Goal: Task Accomplishment & Management: Complete application form

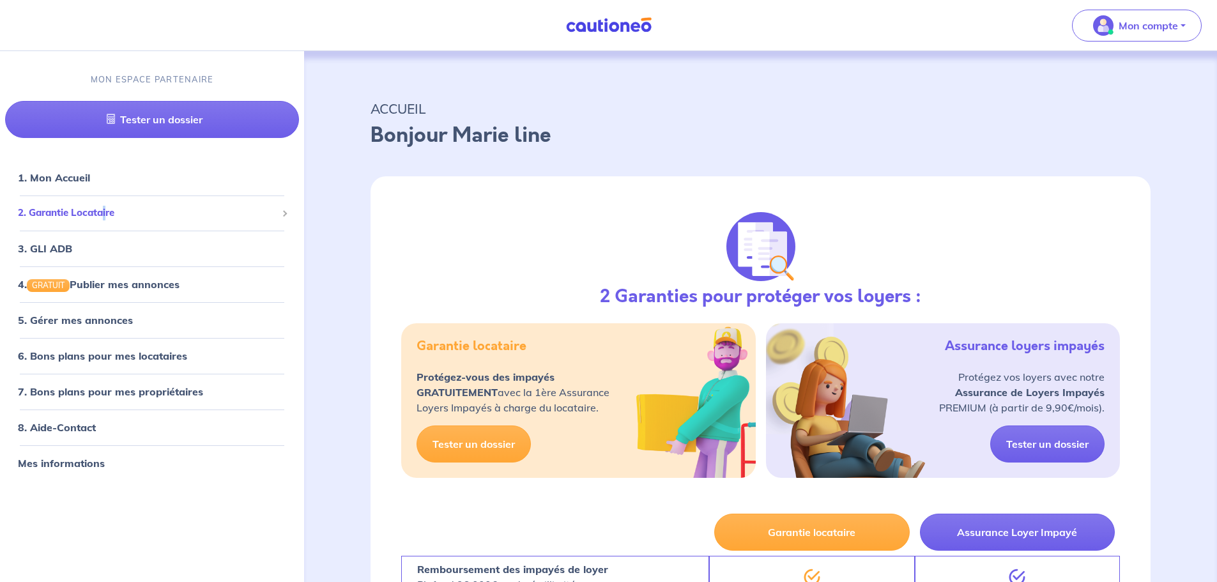
click at [104, 208] on span "2. Garantie Locataire" at bounding box center [147, 213] width 259 height 15
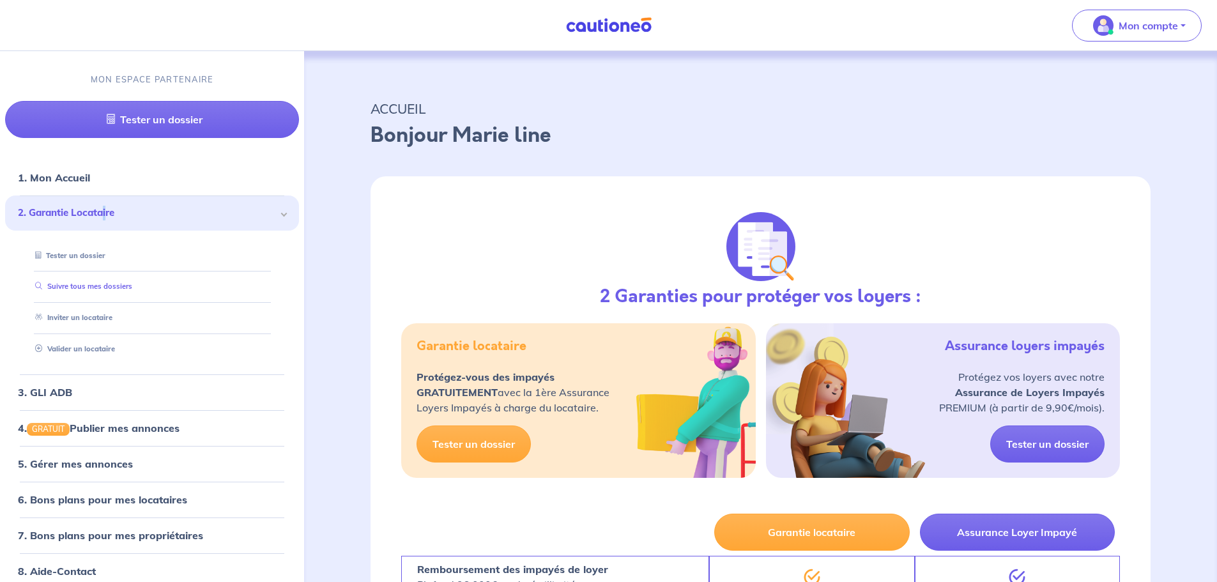
click at [102, 289] on link "Suivre tous mes dossiers" at bounding box center [81, 286] width 102 height 9
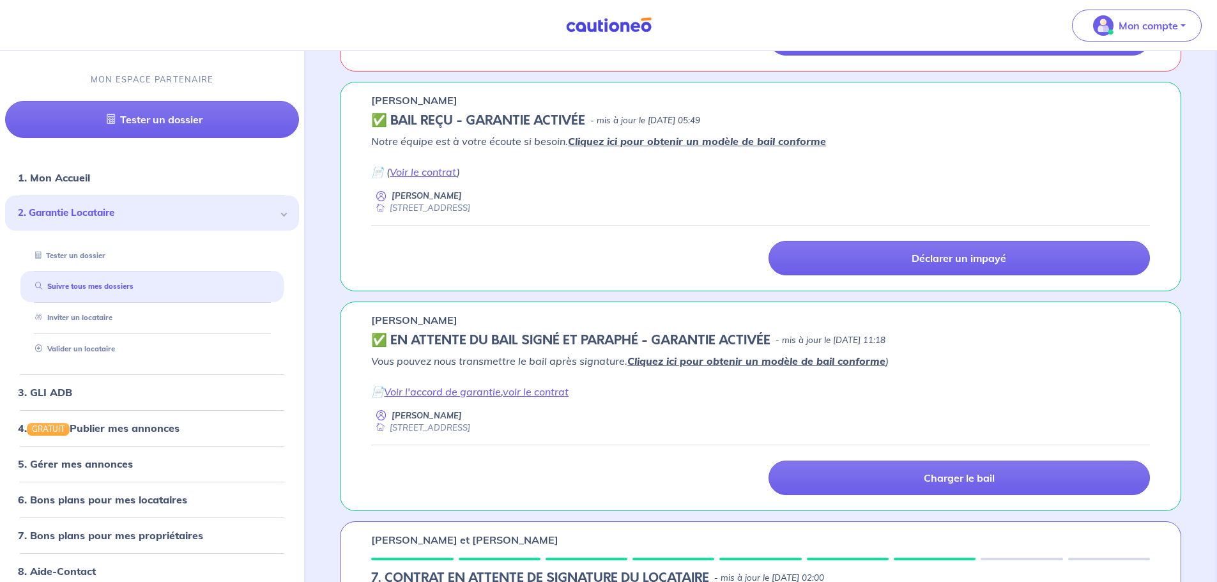
scroll to position [447, 0]
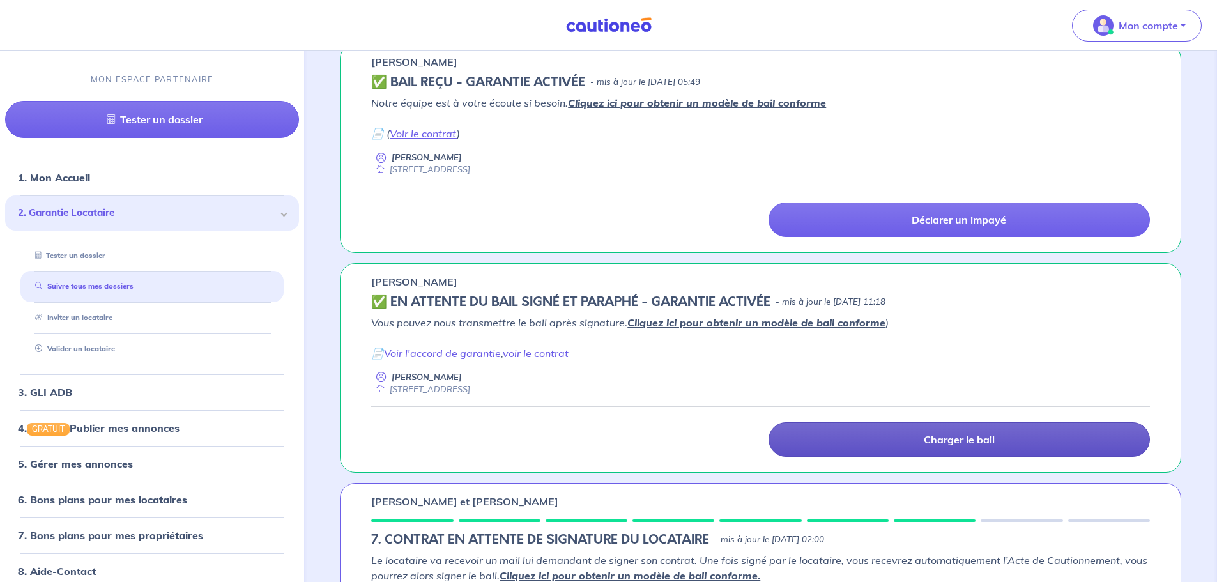
click at [969, 443] on p "Charger le bail" at bounding box center [959, 439] width 71 height 13
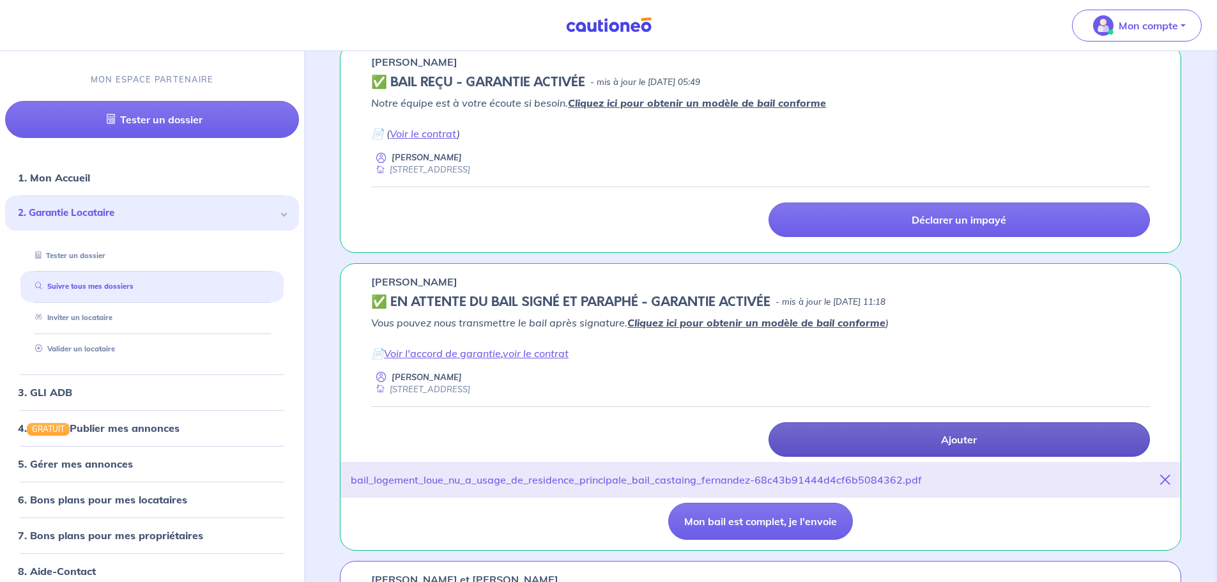
click at [942, 440] on p "Ajouter" at bounding box center [959, 439] width 36 height 13
click at [760, 524] on button "Mon bail est complet, je l'envoie" at bounding box center [760, 521] width 185 height 37
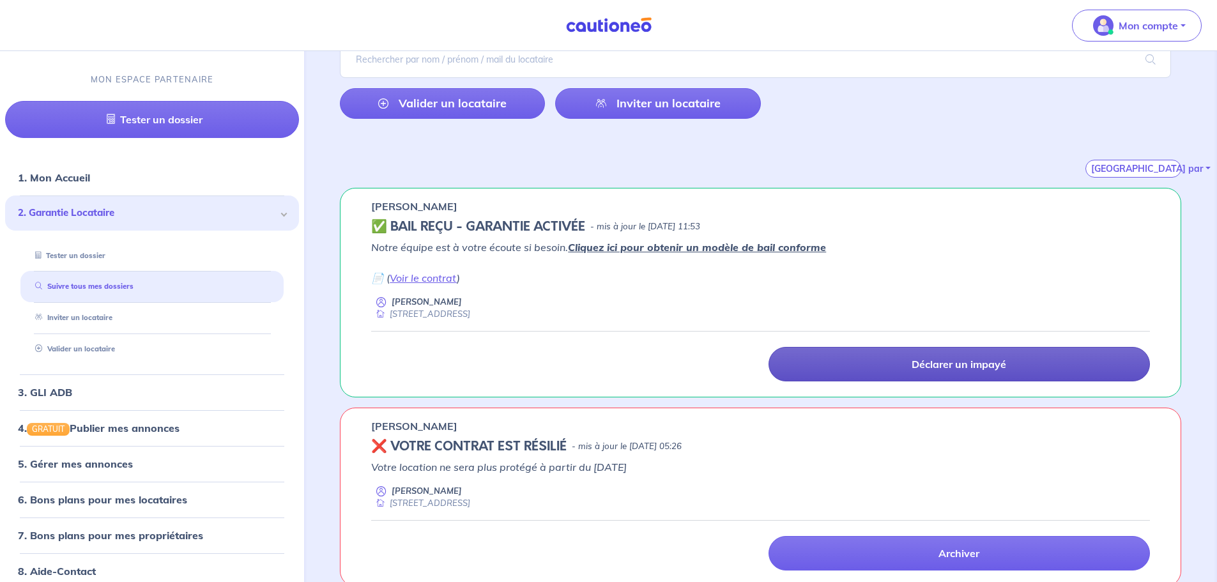
scroll to position [0, 0]
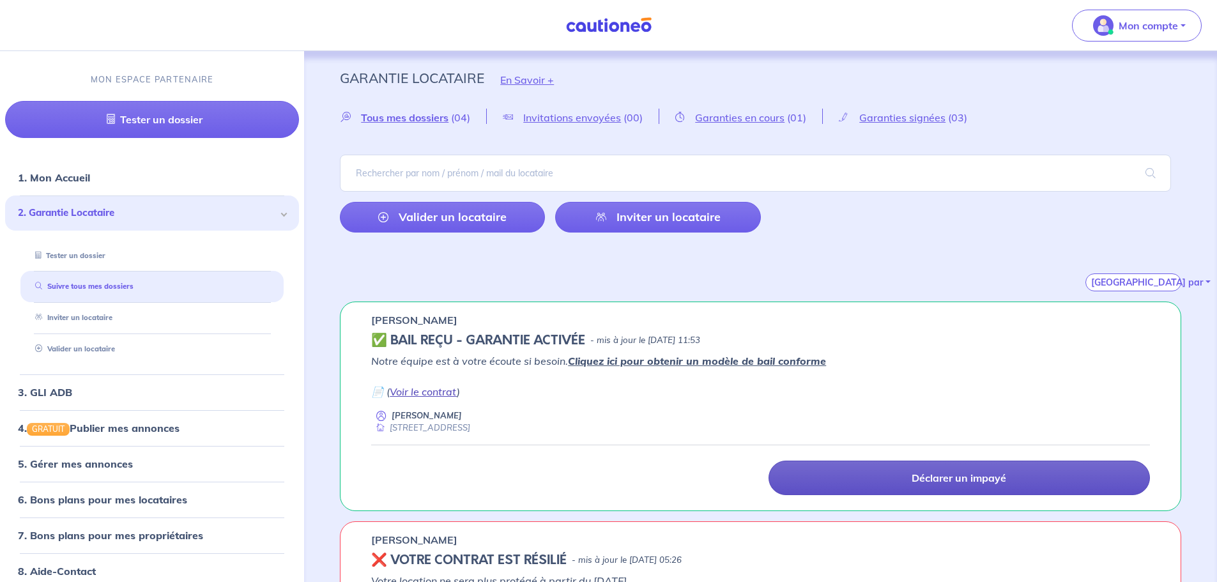
click at [416, 394] on link "Voir le contrat" at bounding box center [423, 391] width 67 height 13
